Goal: Task Accomplishment & Management: Use online tool/utility

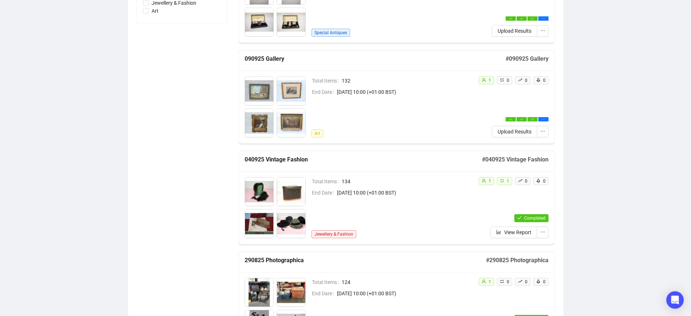
scroll to position [273, 0]
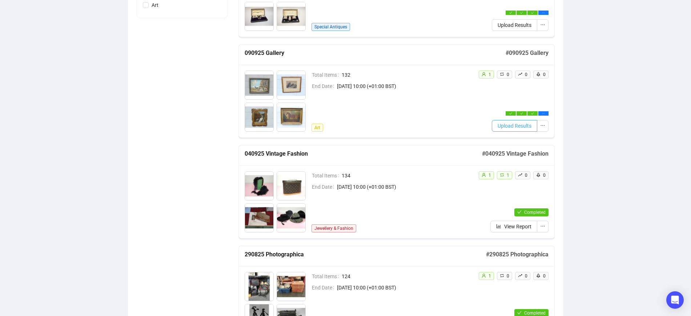
click at [502, 126] on span "Upload Results" at bounding box center [515, 126] width 34 height 8
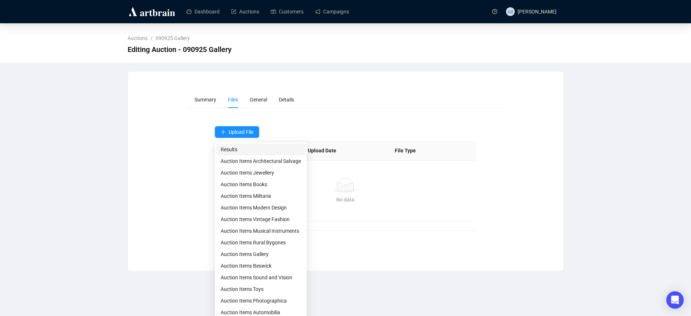
click at [236, 147] on span "Results" at bounding box center [261, 149] width 80 height 8
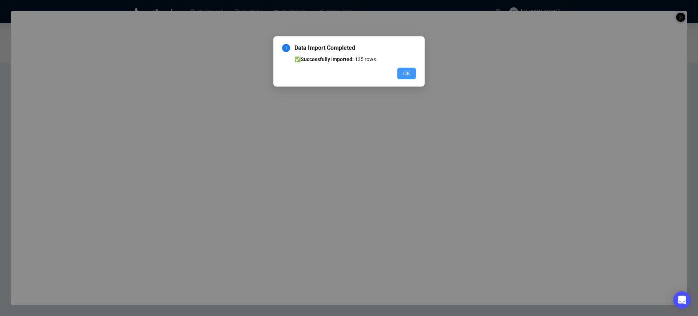
click at [408, 75] on span "OK" at bounding box center [406, 73] width 7 height 8
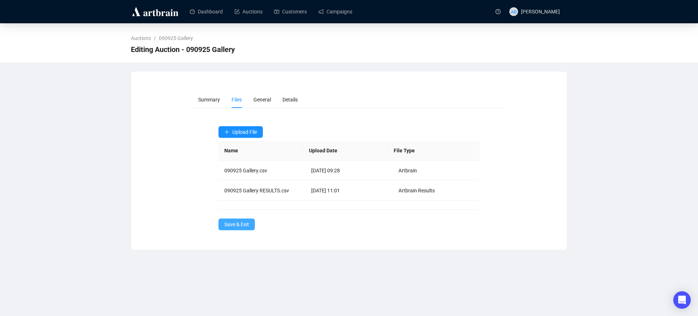
click at [245, 225] on span "Save & Exit" at bounding box center [236, 224] width 25 height 8
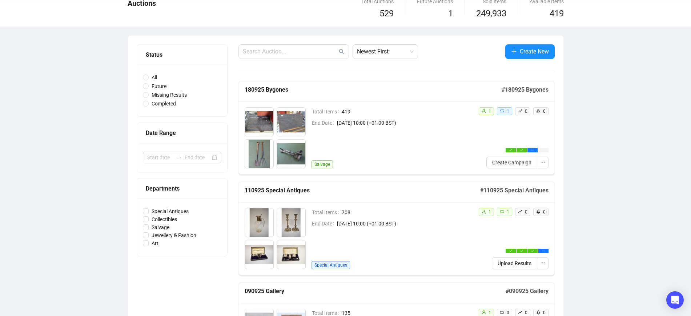
scroll to position [91, 0]
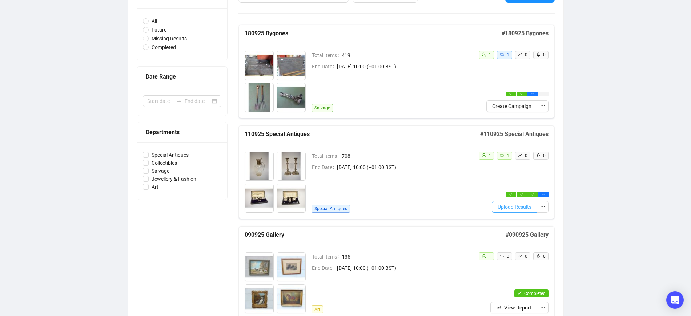
click at [517, 208] on span "Upload Results" at bounding box center [515, 207] width 34 height 8
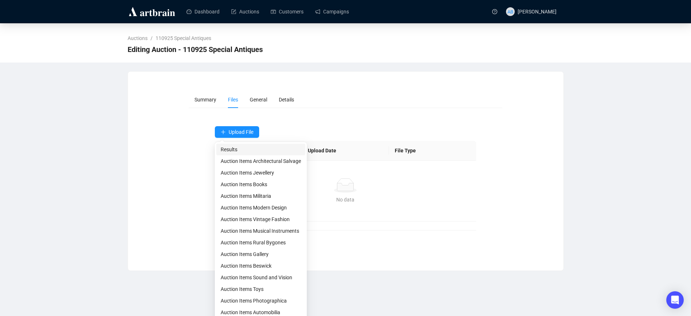
click at [247, 150] on span "Results" at bounding box center [261, 149] width 80 height 8
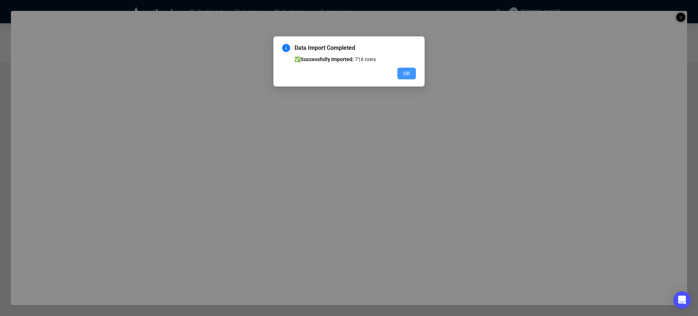
click at [405, 75] on span "OK" at bounding box center [406, 73] width 7 height 8
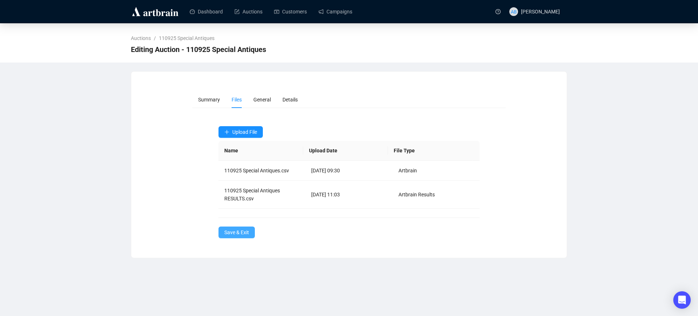
click at [236, 235] on span "Save & Exit" at bounding box center [236, 232] width 25 height 8
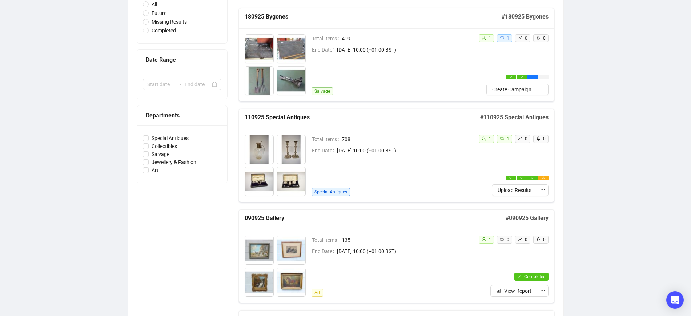
scroll to position [227, 0]
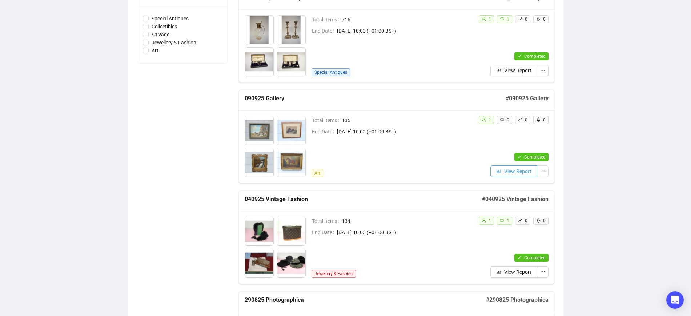
click at [504, 172] on span "View Report" at bounding box center [517, 171] width 27 height 8
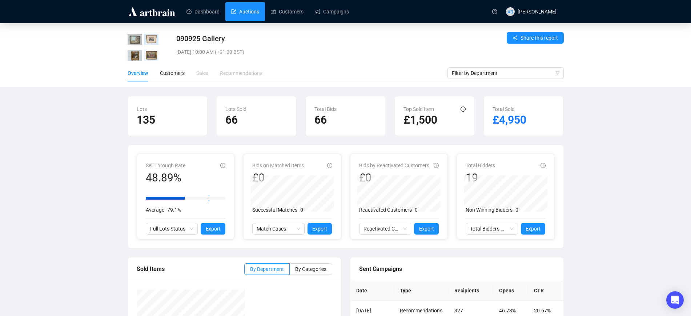
click at [239, 12] on link "Auctions" at bounding box center [245, 11] width 28 height 19
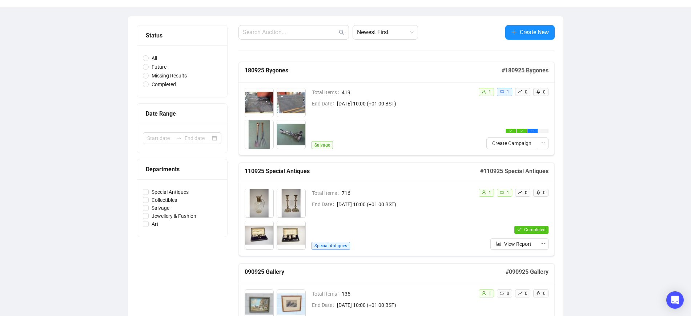
scroll to position [91, 0]
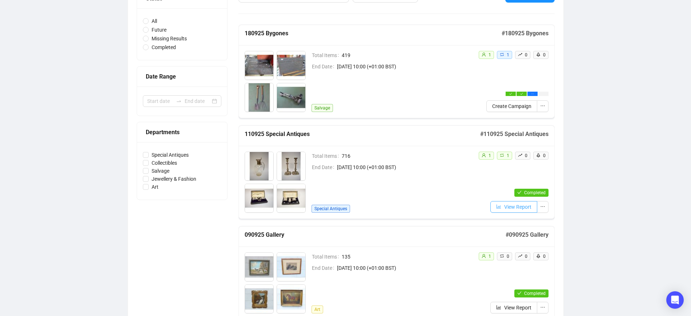
click at [513, 205] on span "View Report" at bounding box center [517, 207] width 27 height 8
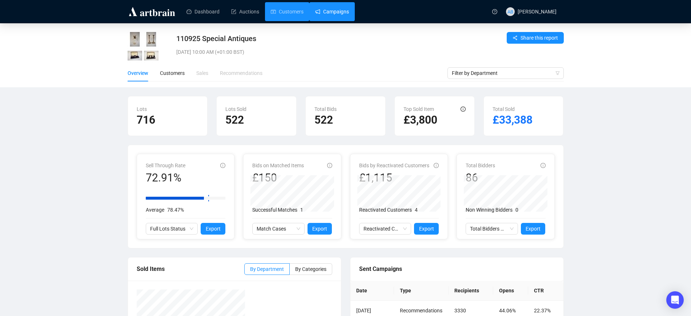
click at [319, 12] on link "Campaigns" at bounding box center [332, 11] width 34 height 19
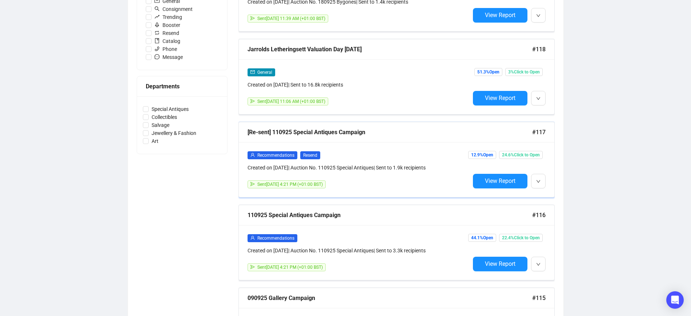
scroll to position [273, 0]
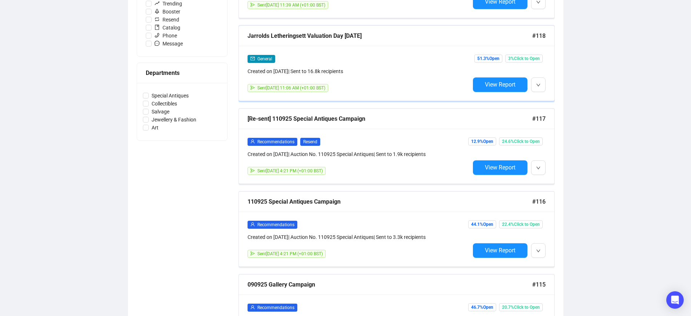
click at [325, 44] on div "Jarrolds Letheringsett Valuation Day [DATE] #118" at bounding box center [397, 36] width 316 height 20
